Goal: Transaction & Acquisition: Purchase product/service

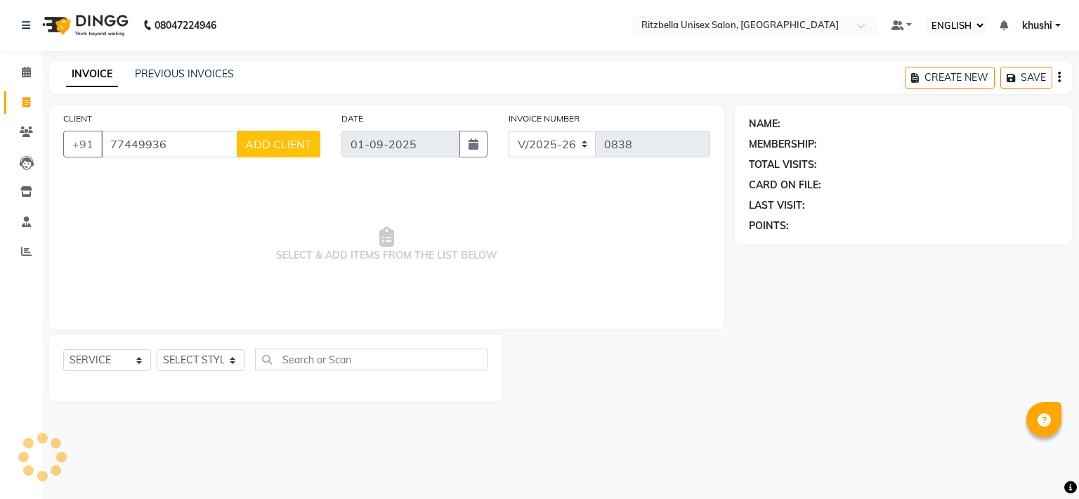
select select "ec"
select select "6870"
select select "service"
type input "7744993637"
click at [304, 149] on span "ADD CLIENT" at bounding box center [278, 144] width 67 height 14
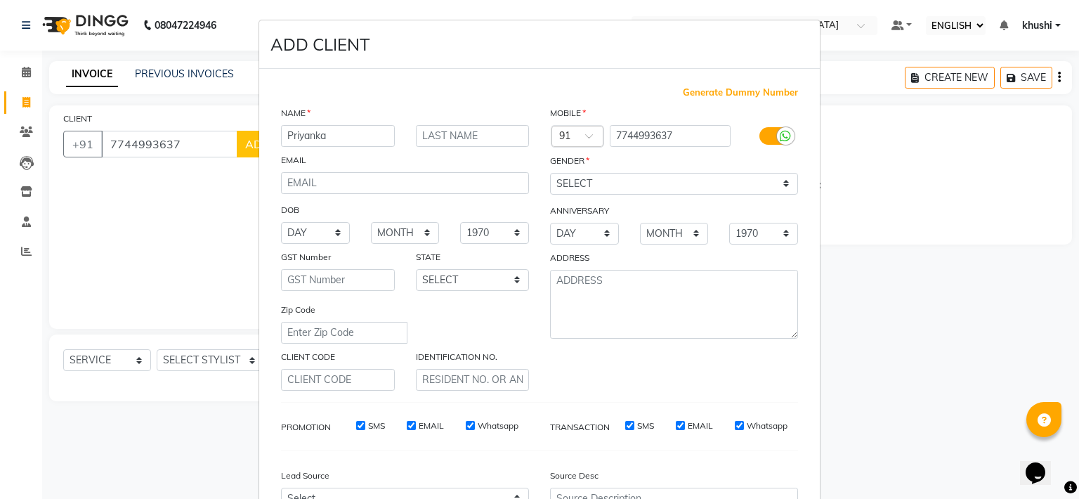
type input "Priyanka"
click at [424, 143] on input "text" at bounding box center [473, 136] width 114 height 22
type input "[PERSON_NAME]"
click at [559, 177] on select "SELECT [DEMOGRAPHIC_DATA] [DEMOGRAPHIC_DATA] OTHER PREFER NOT TO SAY" at bounding box center [674, 184] width 248 height 22
select select "[DEMOGRAPHIC_DATA]"
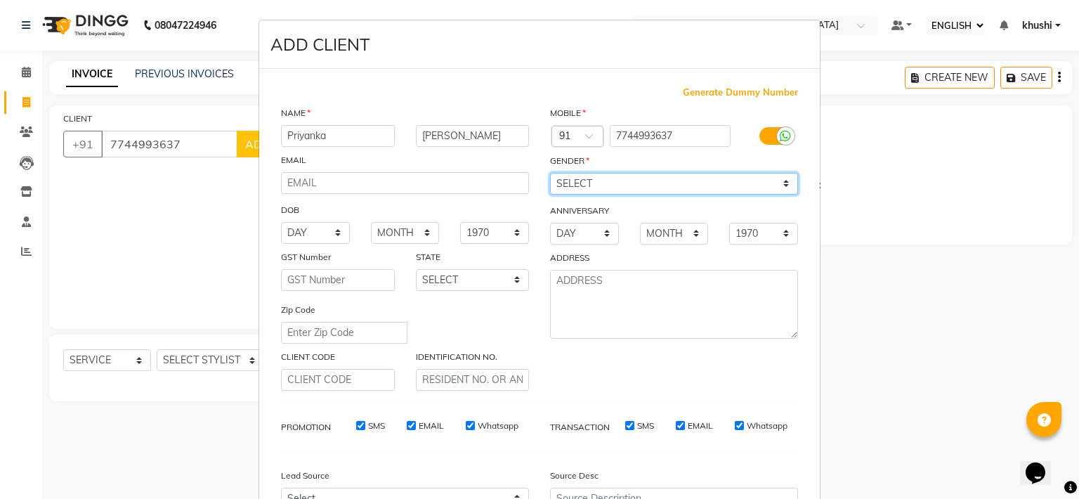
click at [550, 174] on select "SELECT [DEMOGRAPHIC_DATA] [DEMOGRAPHIC_DATA] OTHER PREFER NOT TO SAY" at bounding box center [674, 184] width 248 height 22
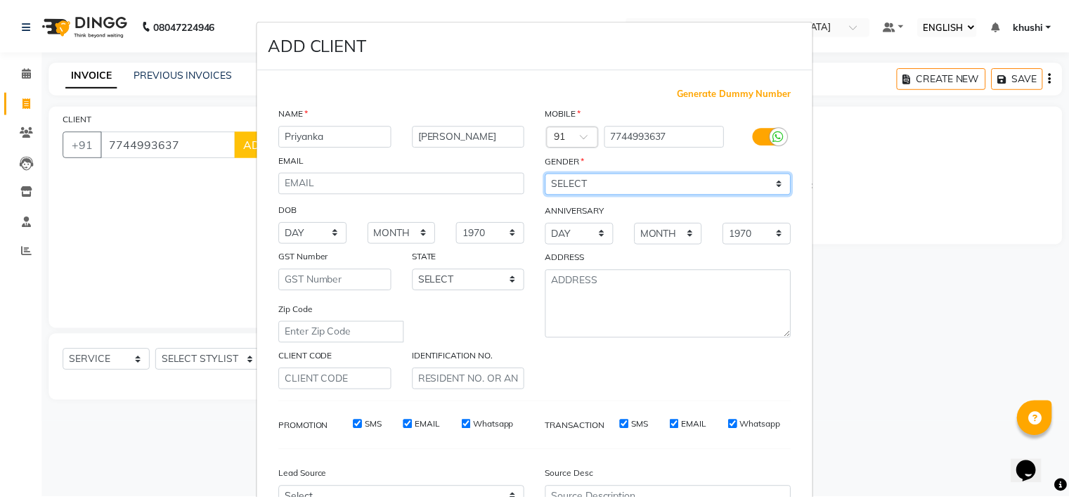
scroll to position [157, 0]
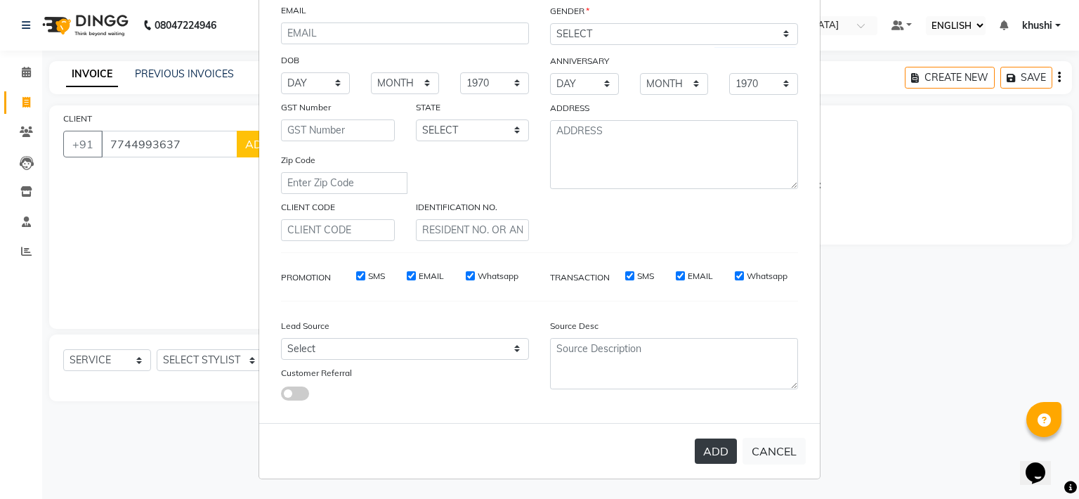
click at [709, 460] on button "ADD" at bounding box center [716, 450] width 42 height 25
select select
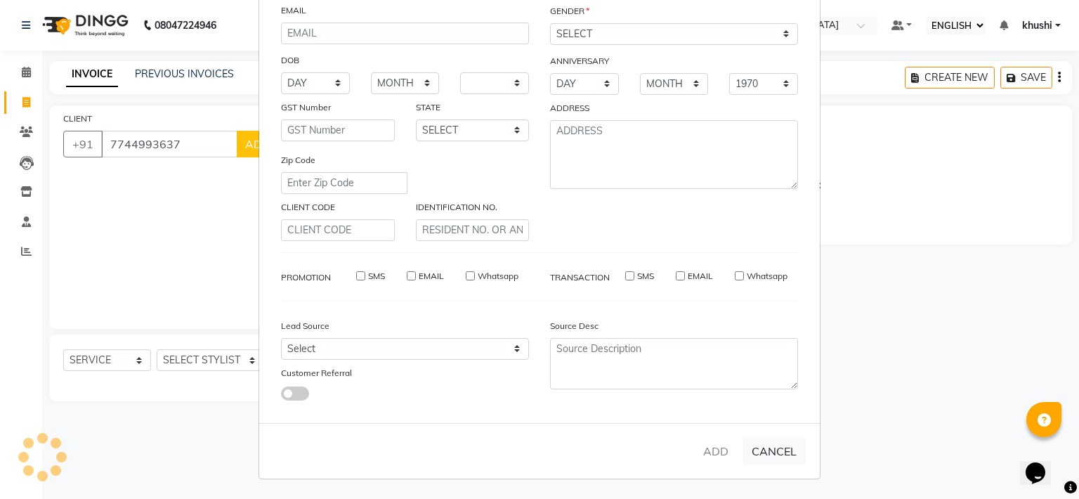
select select
checkbox input "false"
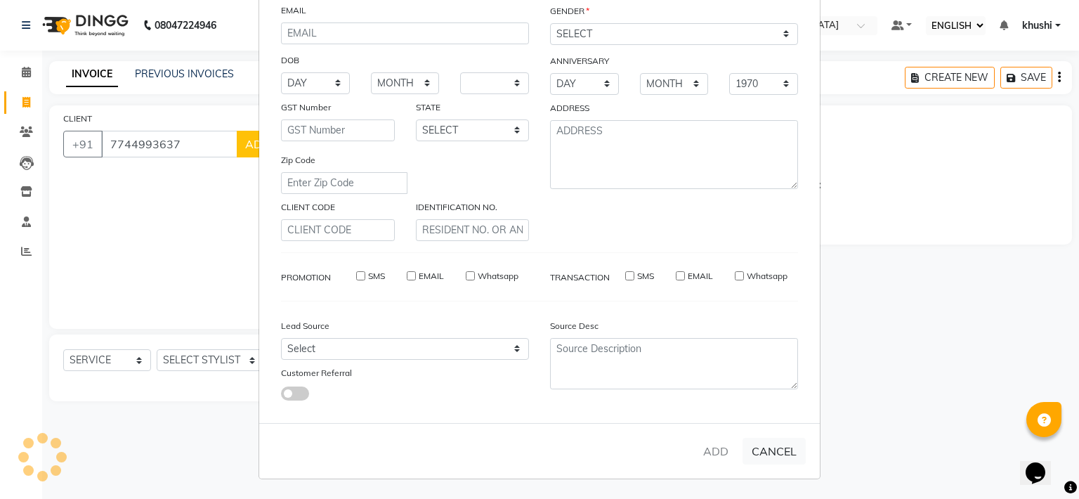
checkbox input "false"
click at [177, 366] on ngb-modal-window "ADD CLIENT Generate Dummy Number NAME EMAIL DOB DAY 01 02 03 04 05 06 07 08 09 …" at bounding box center [539, 249] width 1079 height 499
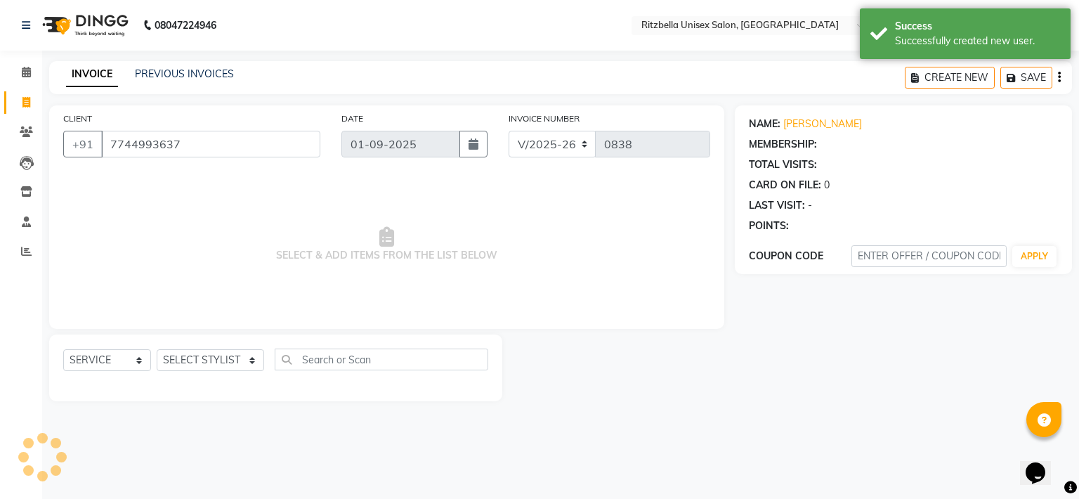
select select "1: Object"
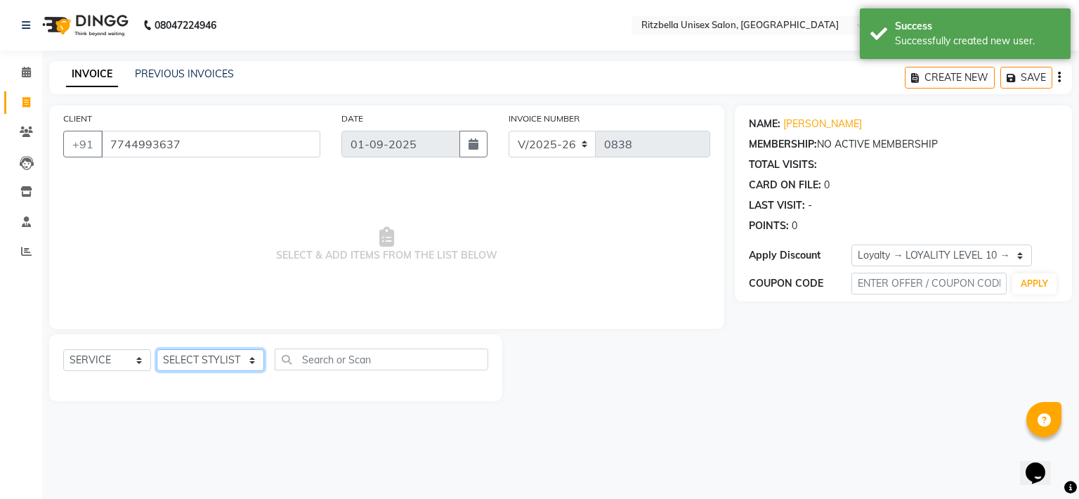
click at [177, 366] on select "SELECT STYLIST khushi [PERSON_NAME] Ritu [PERSON_NAME] [PERSON_NAME][DEMOGRAPHI…" at bounding box center [211, 360] width 108 height 22
select select "53541"
click at [157, 350] on select "SELECT STYLIST khushi [PERSON_NAME] Ritu [PERSON_NAME] [PERSON_NAME][DEMOGRAPHI…" at bounding box center [211, 360] width 108 height 22
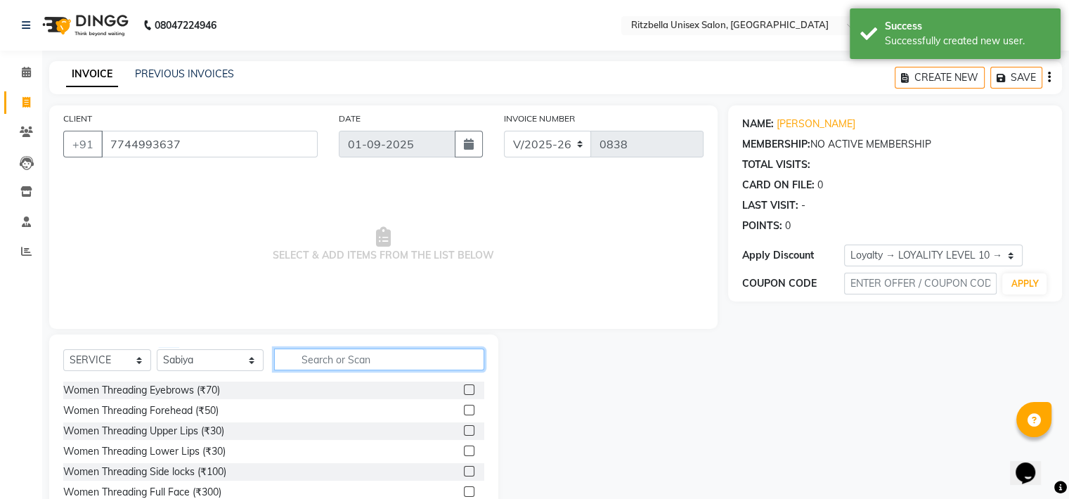
click at [312, 352] on input "text" at bounding box center [379, 360] width 210 height 22
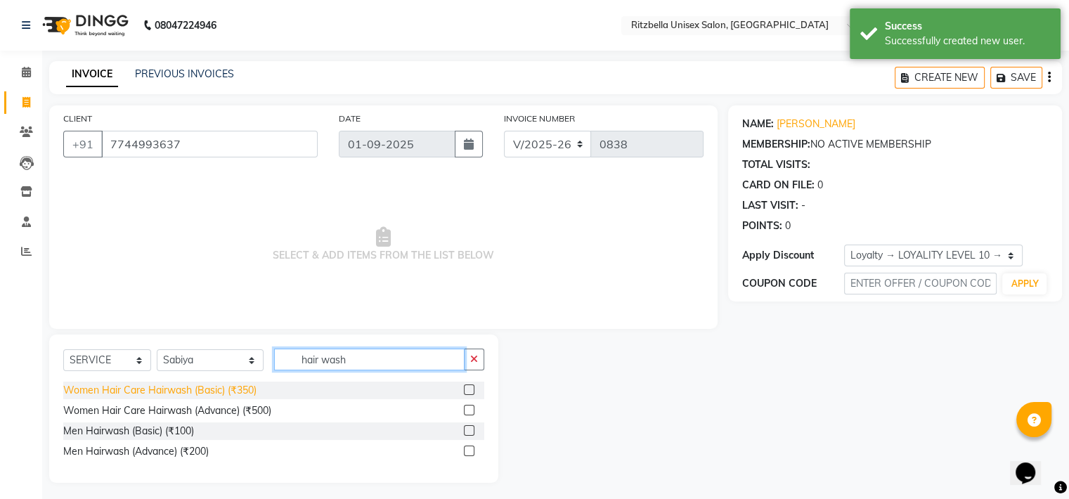
type input "hair wash"
click at [193, 396] on div "Women Hair Care Hairwash (Basic) (₹350)" at bounding box center [159, 390] width 193 height 15
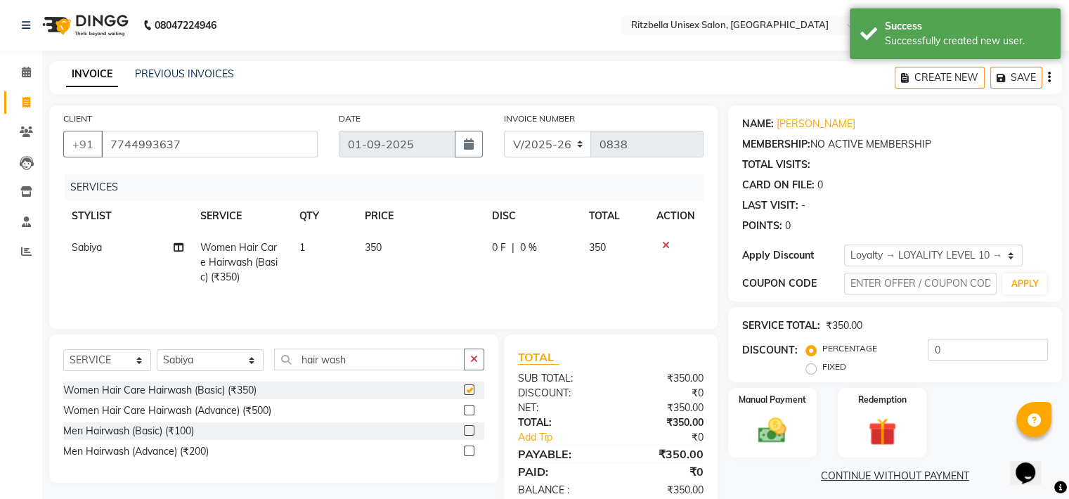
checkbox input "false"
click at [378, 357] on input "hair wash" at bounding box center [369, 360] width 190 height 22
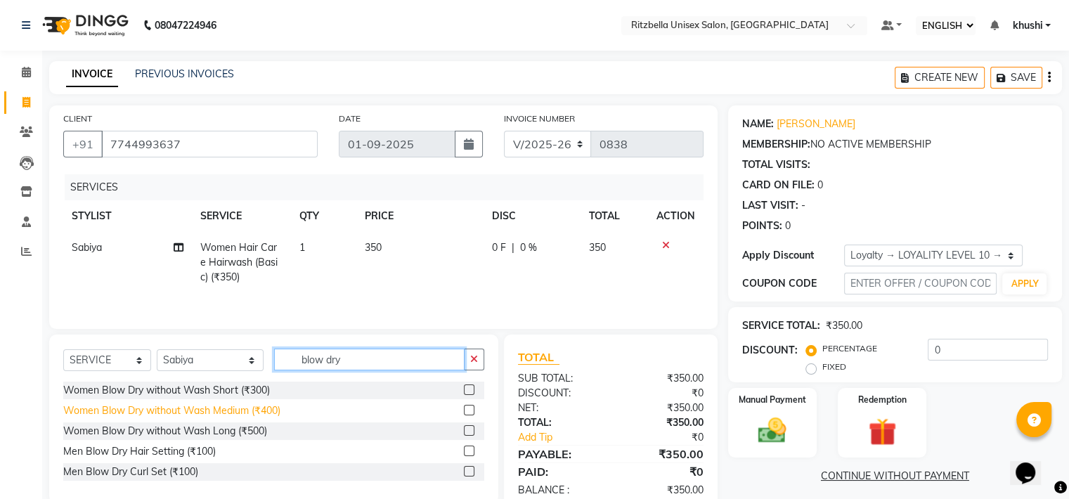
type input "blow dry"
click at [252, 405] on div "Women Blow Dry without Wash Medium (₹400)" at bounding box center [171, 410] width 217 height 15
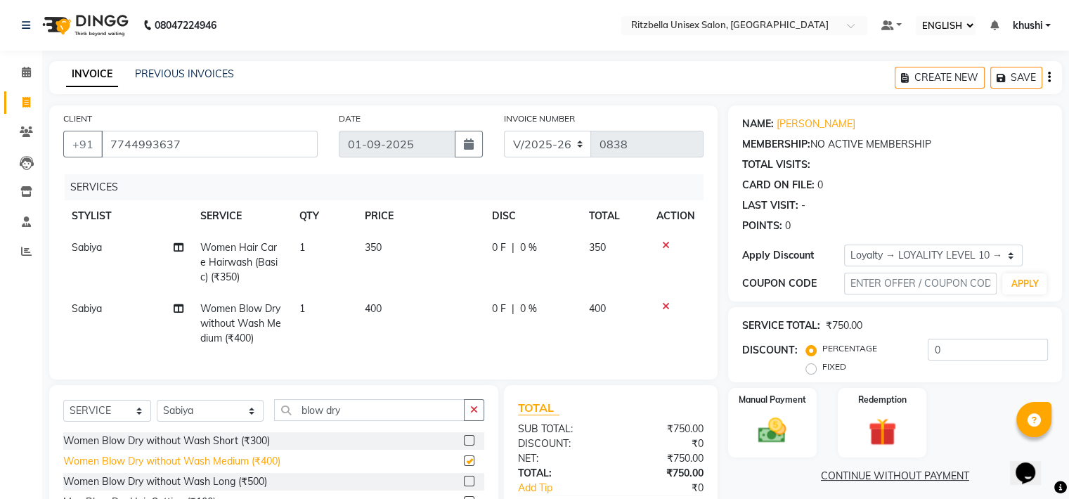
checkbox input "false"
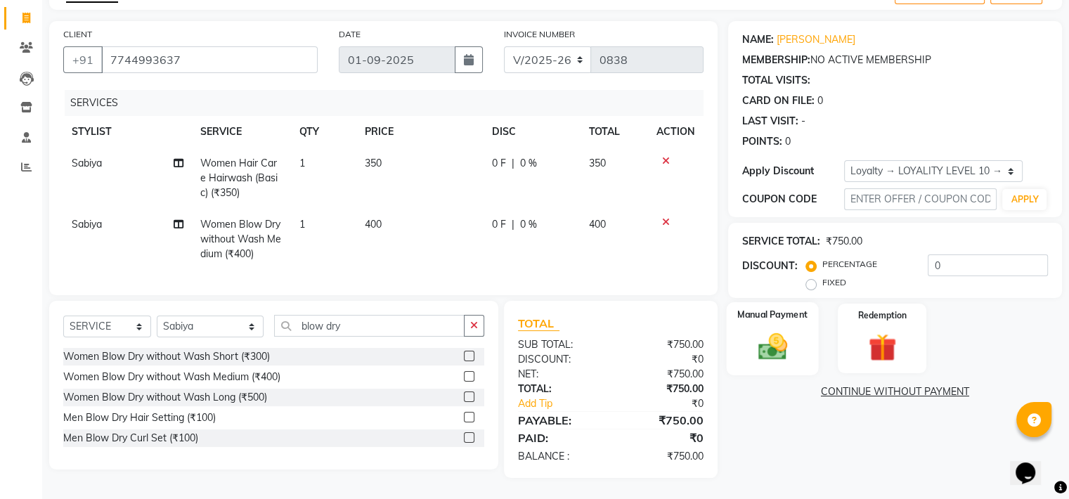
click at [737, 334] on div "Manual Payment" at bounding box center [772, 338] width 92 height 72
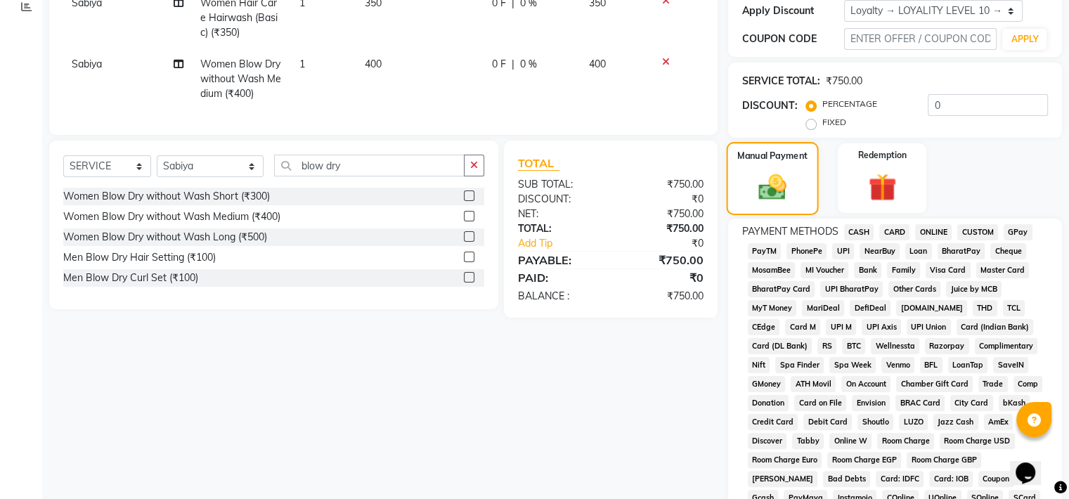
scroll to position [292, 0]
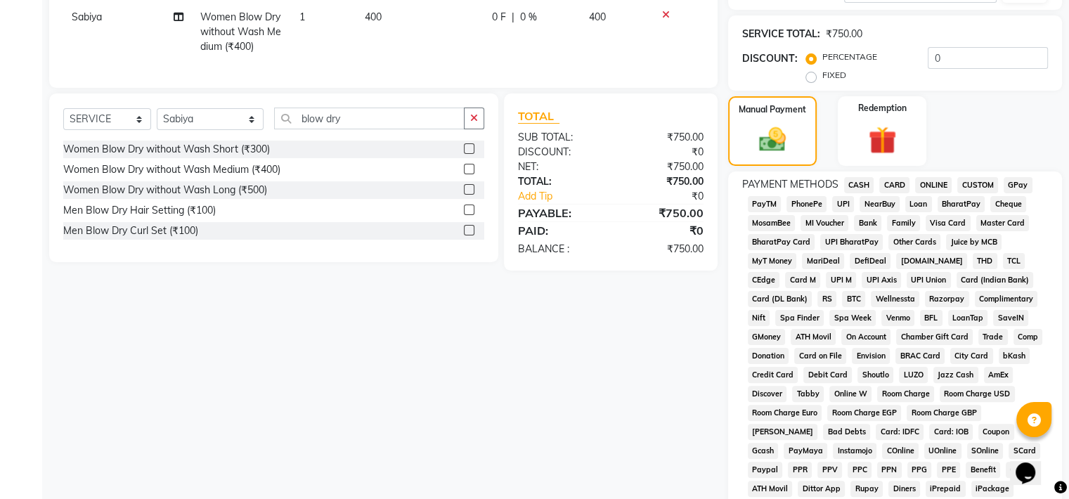
click at [855, 186] on span "CASH" at bounding box center [859, 185] width 30 height 16
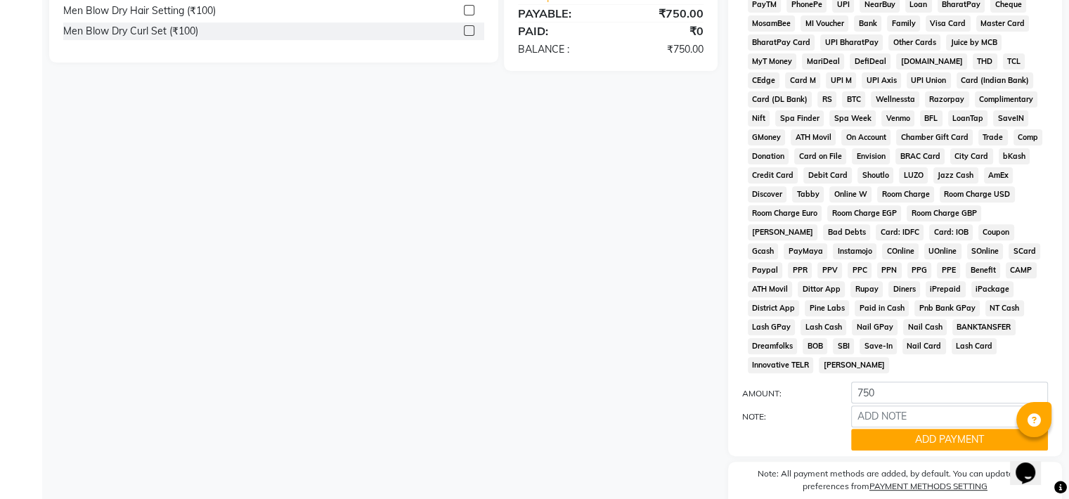
scroll to position [545, 0]
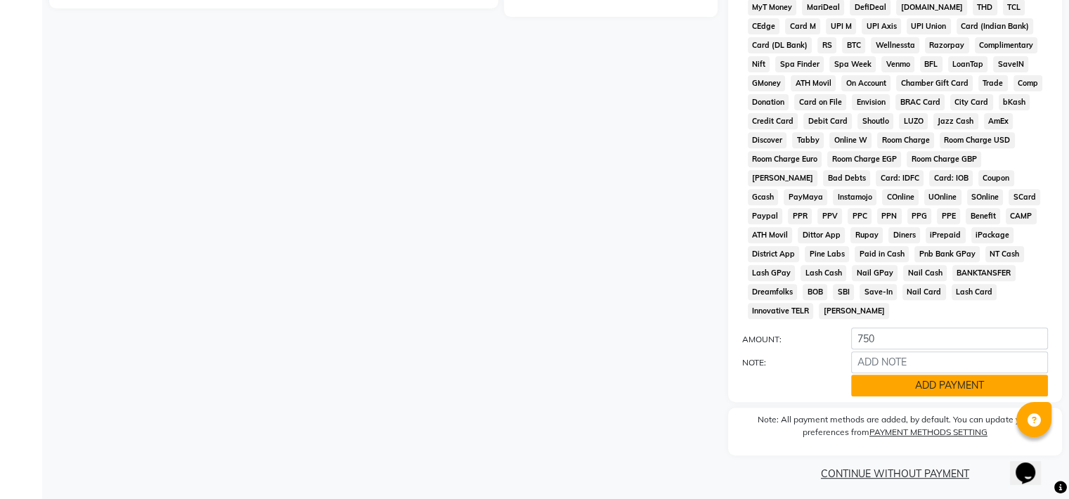
click at [901, 375] on button "ADD PAYMENT" at bounding box center [949, 386] width 197 height 22
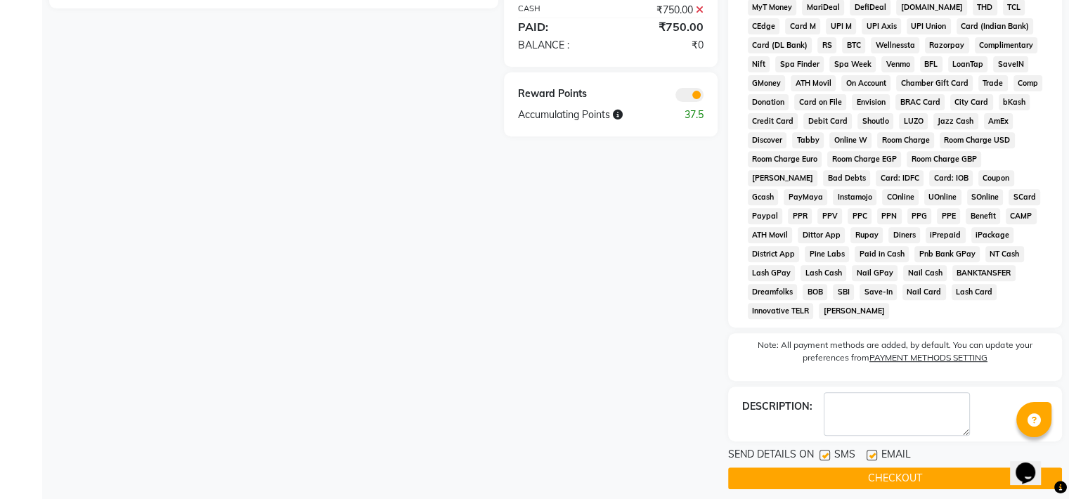
click at [849, 469] on button "CHECKOUT" at bounding box center [895, 478] width 334 height 22
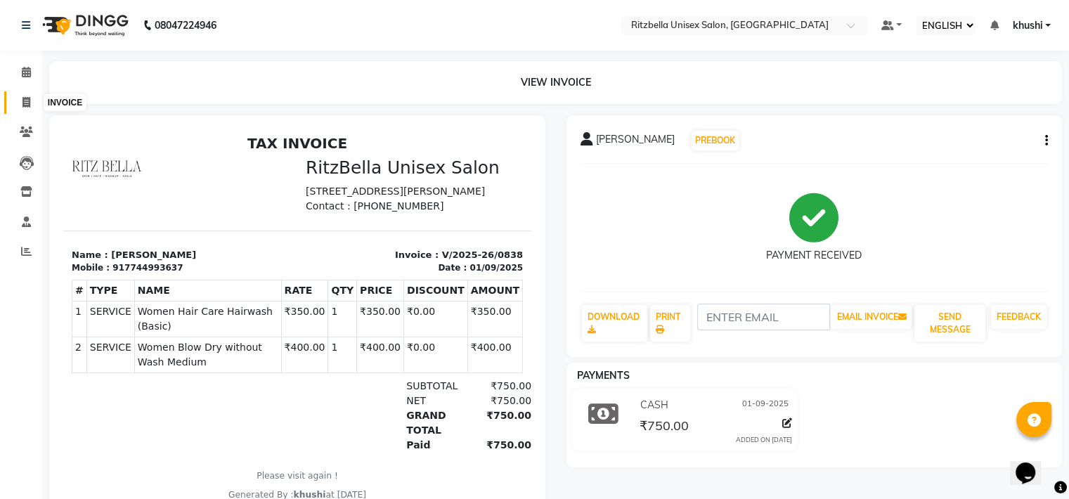
click at [24, 95] on span at bounding box center [26, 103] width 25 height 16
select select "service"
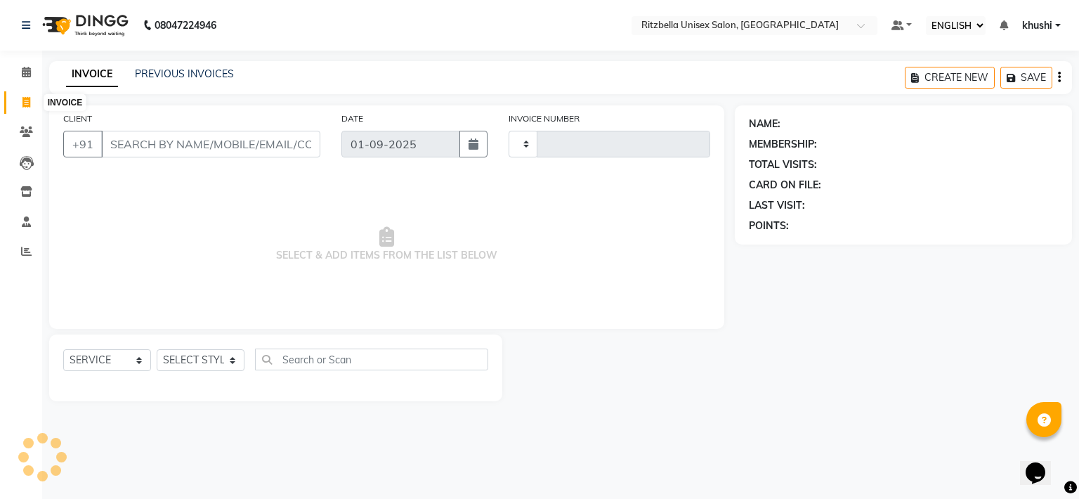
type input "0839"
select select "6870"
